Goal: Task Accomplishment & Management: Manage account settings

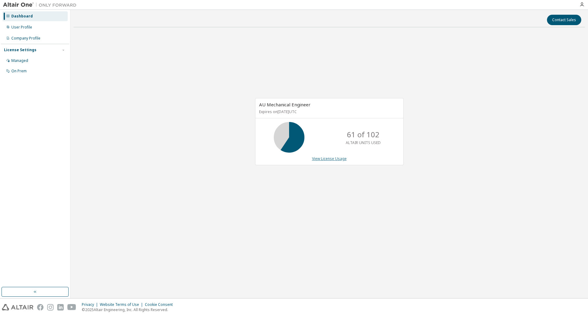
click at [319, 159] on link "View License Usage" at bounding box center [329, 158] width 35 height 5
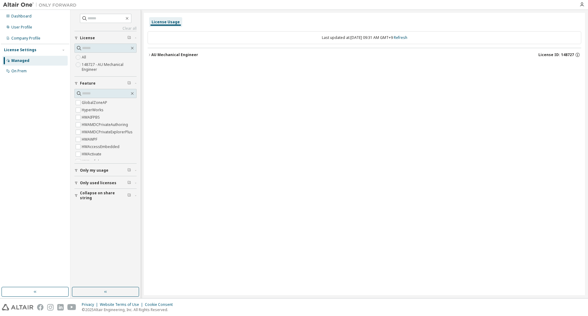
click at [31, 60] on div "Managed" at bounding box center [34, 61] width 65 height 10
click at [109, 183] on span "Only used licenses" at bounding box center [98, 182] width 36 height 5
click at [85, 212] on span "Collapse on share string" at bounding box center [103, 213] width 47 height 10
click at [169, 51] on button "AU Mechanical Engineer License ID: 148727" at bounding box center [363, 54] width 433 height 13
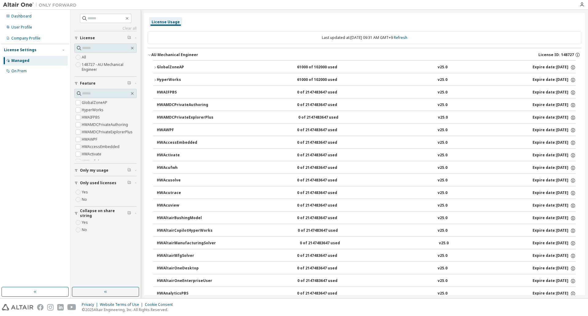
click at [164, 26] on div "License Usage" at bounding box center [165, 22] width 33 height 10
click at [33, 17] on div "Dashboard" at bounding box center [34, 16] width 65 height 10
